Goal: Contribute content: Contribute content

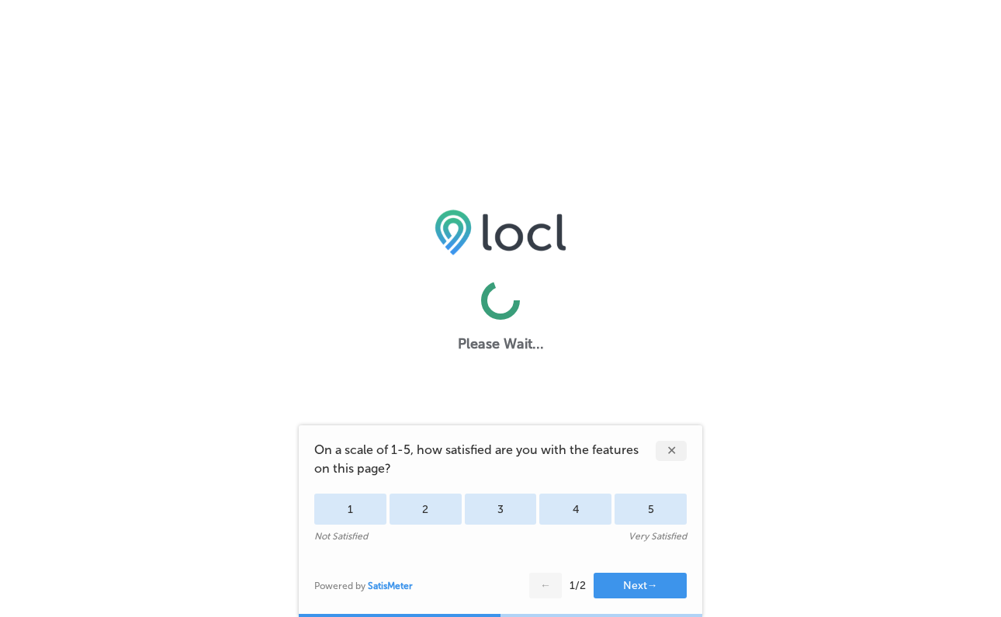
click at [658, 447] on div "✕" at bounding box center [671, 451] width 31 height 20
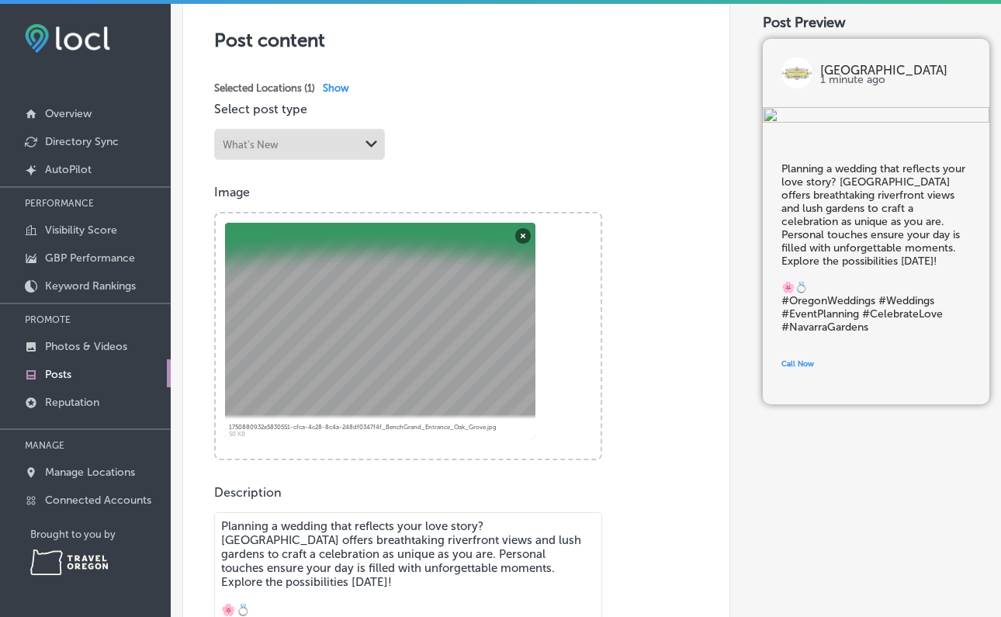
scroll to position [316, 0]
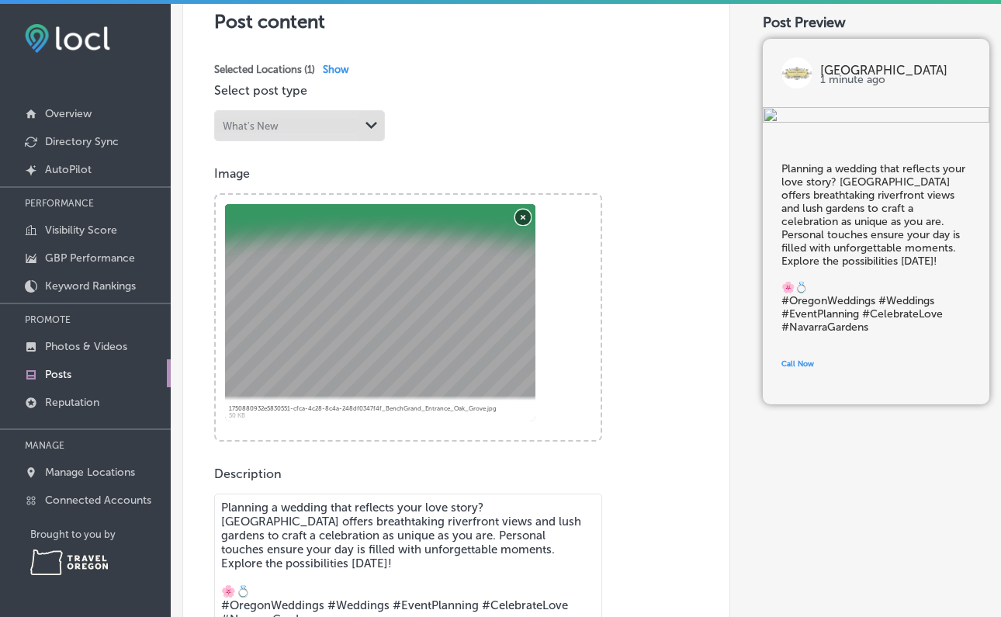
click at [527, 216] on button "Remove" at bounding box center [523, 217] width 16 height 16
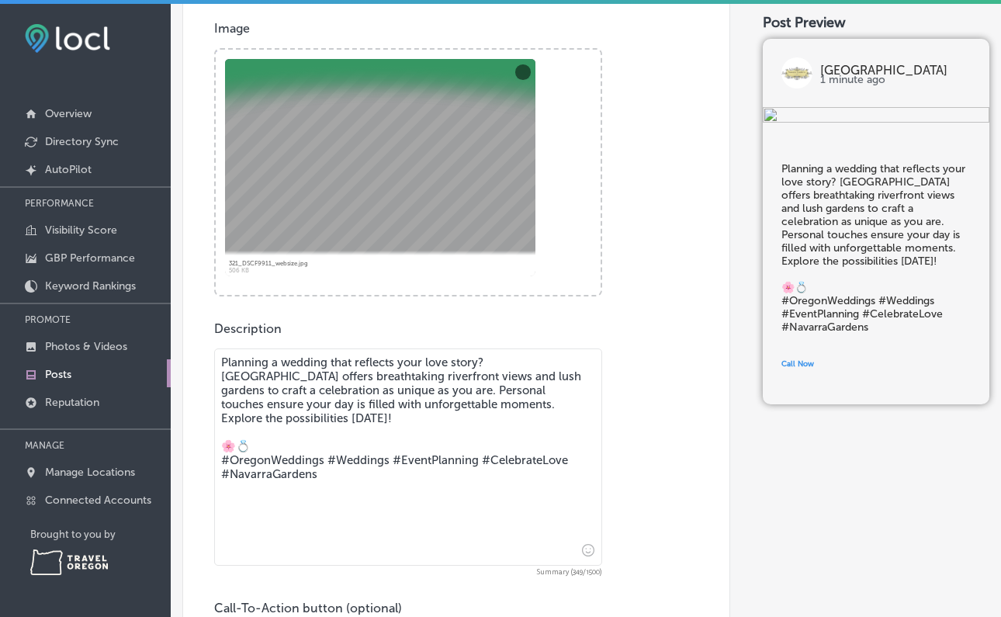
scroll to position [510, 0]
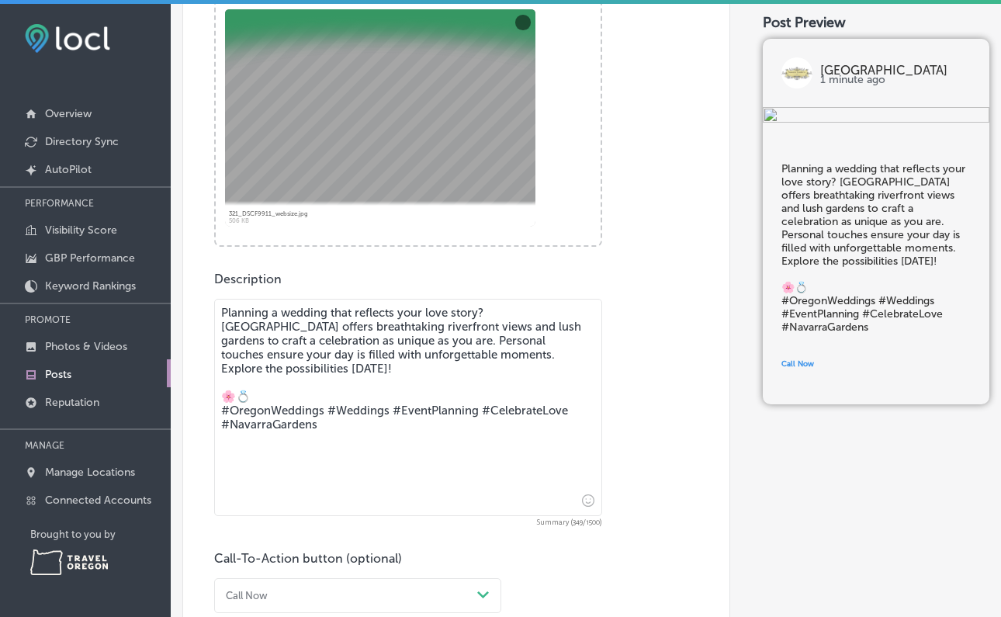
click at [306, 365] on textarea "Planning a wedding that reflects your love story? [GEOGRAPHIC_DATA] offers brea…" at bounding box center [408, 407] width 388 height 217
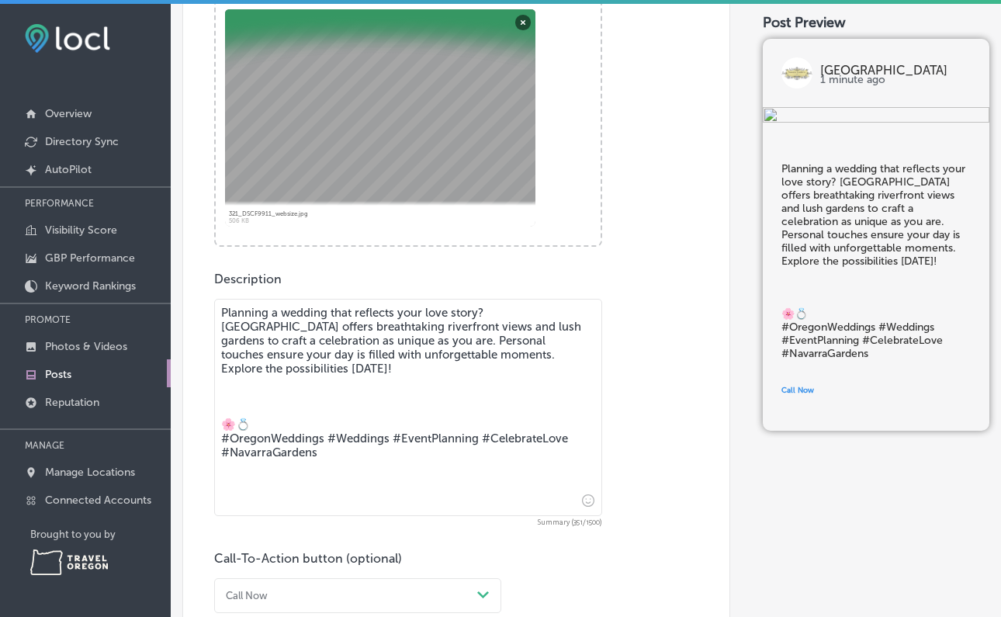
click at [583, 497] on icon "Insert emoji" at bounding box center [588, 500] width 12 height 12
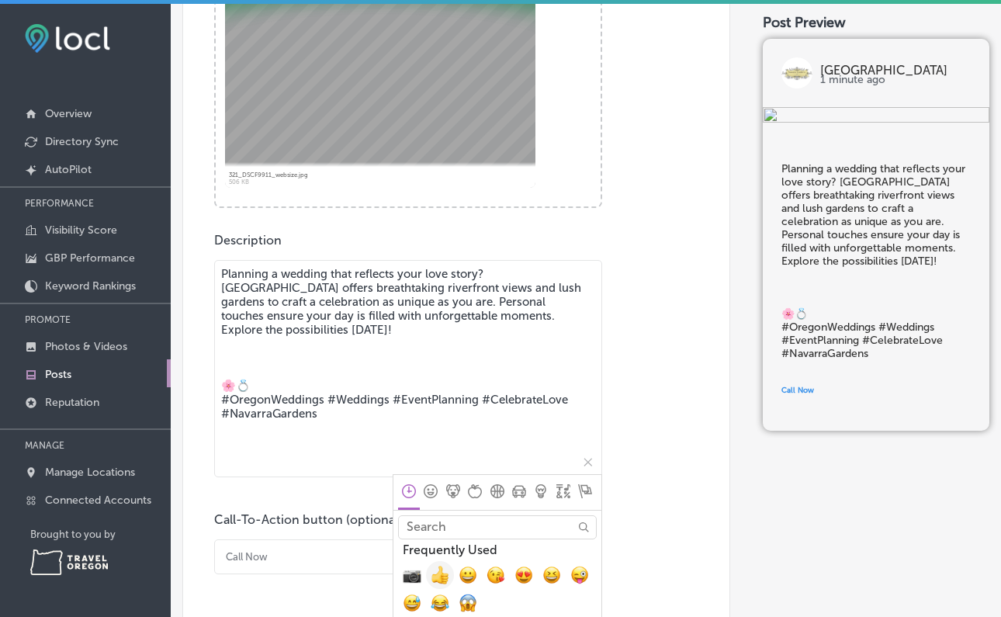
scroll to position [555, 0]
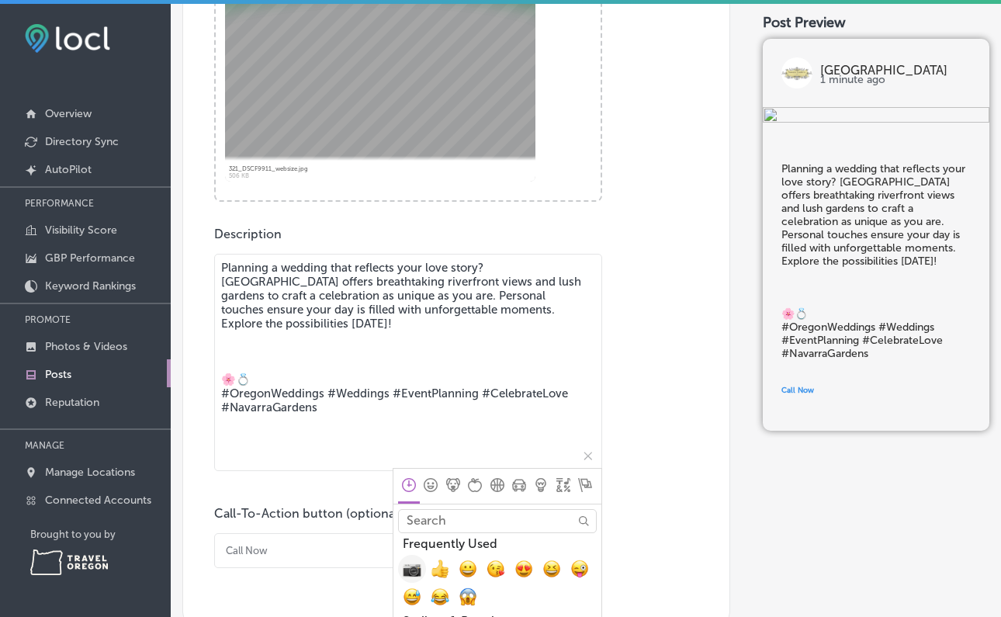
click at [417, 564] on span "📷, camera" at bounding box center [412, 569] width 19 height 19
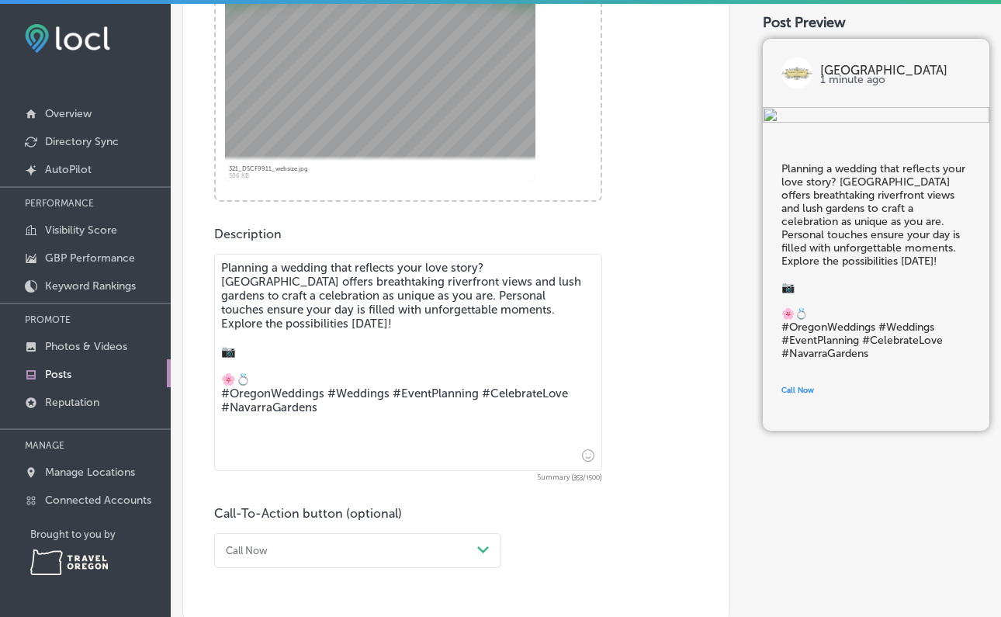
click at [257, 353] on textarea "Planning a wedding that reflects your love story? [GEOGRAPHIC_DATA] offers brea…" at bounding box center [408, 362] width 388 height 217
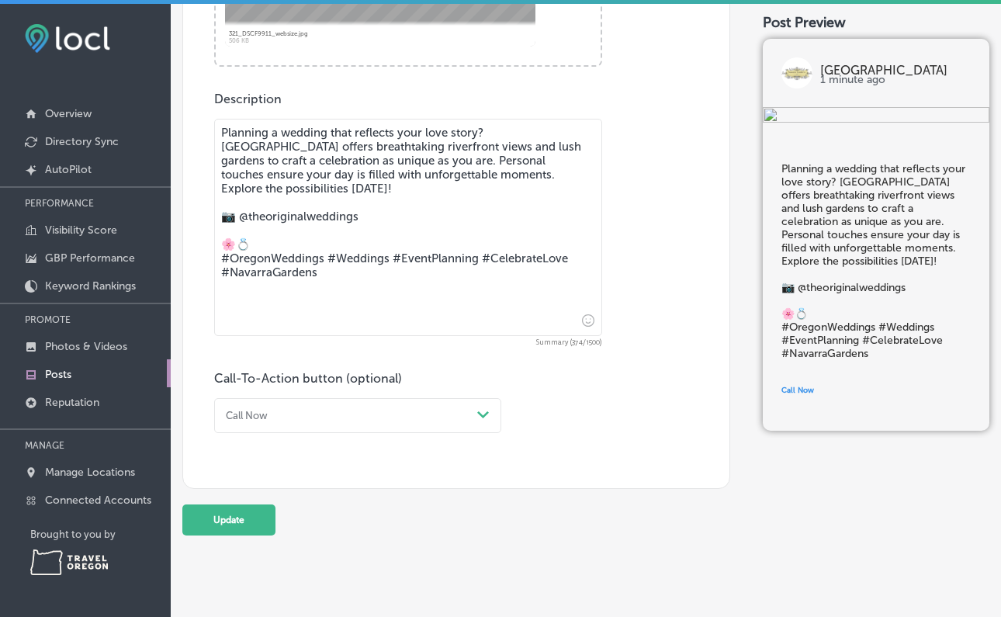
scroll to position [713, 0]
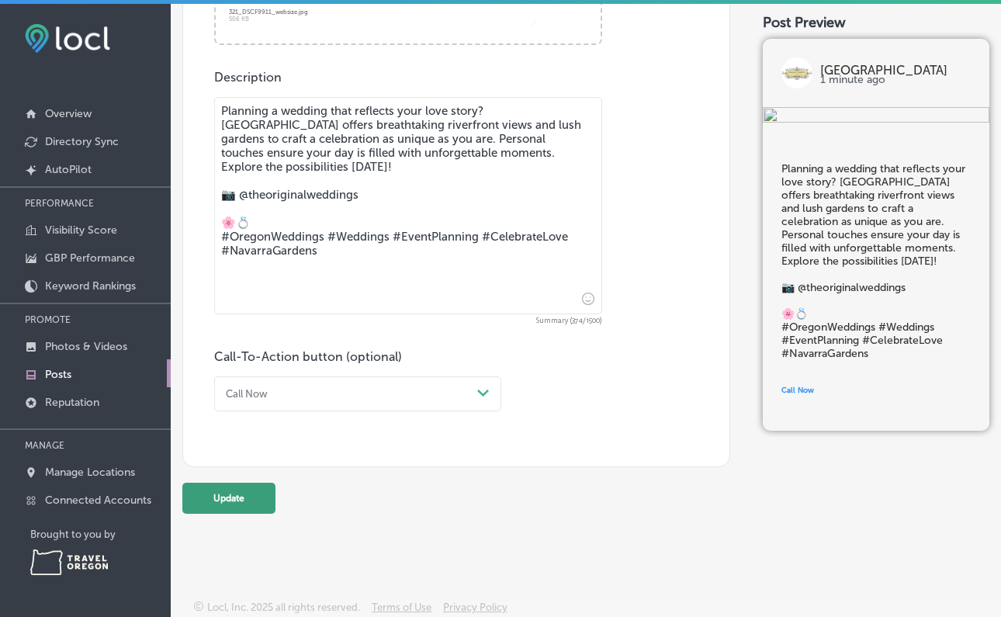
type textarea "Planning a wedding that reflects your love story? [GEOGRAPHIC_DATA] offers brea…"
click at [256, 497] on button "Update" at bounding box center [228, 498] width 93 height 31
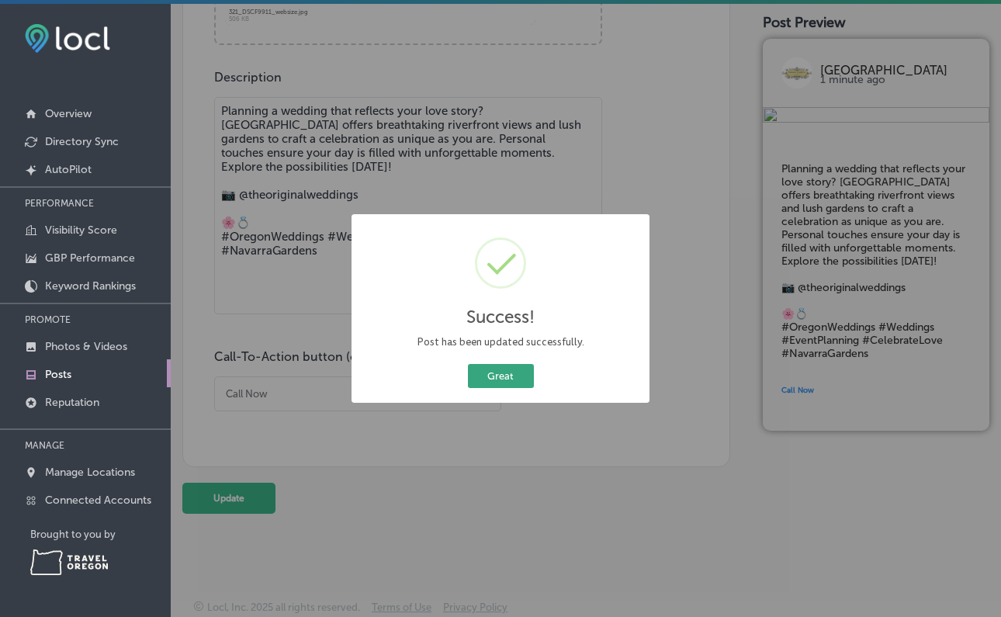
click at [502, 380] on button "Great" at bounding box center [501, 376] width 66 height 24
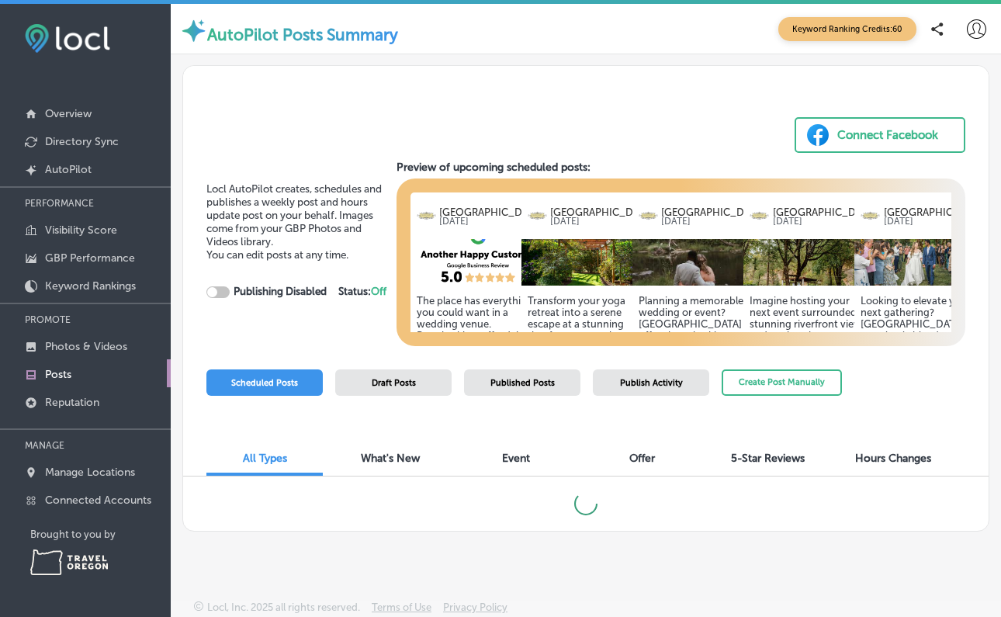
checkbox input "true"
